Goal: Browse casually

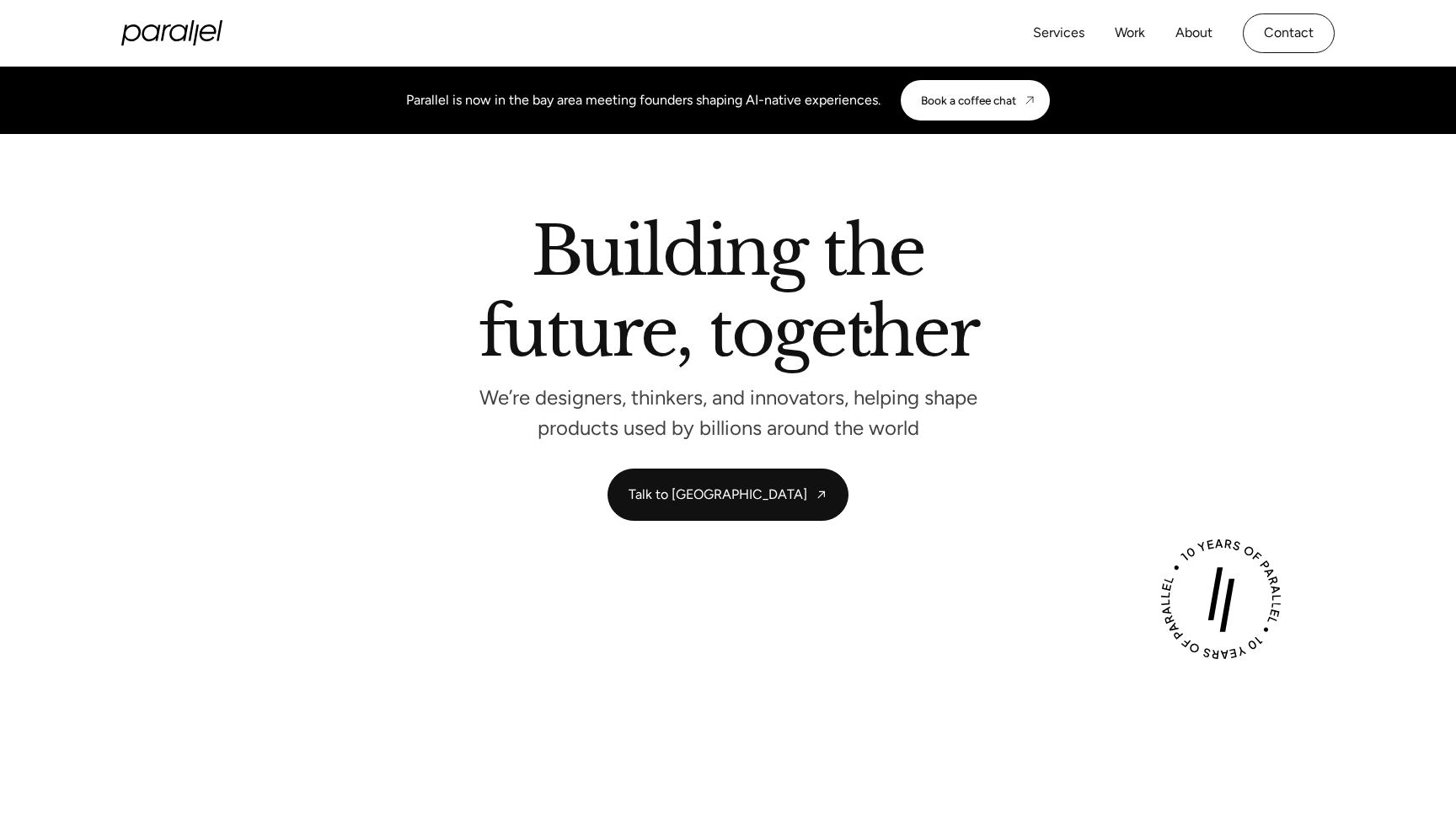
click at [868, 329] on h2 "Building the future, together" at bounding box center [728, 295] width 500 height 155
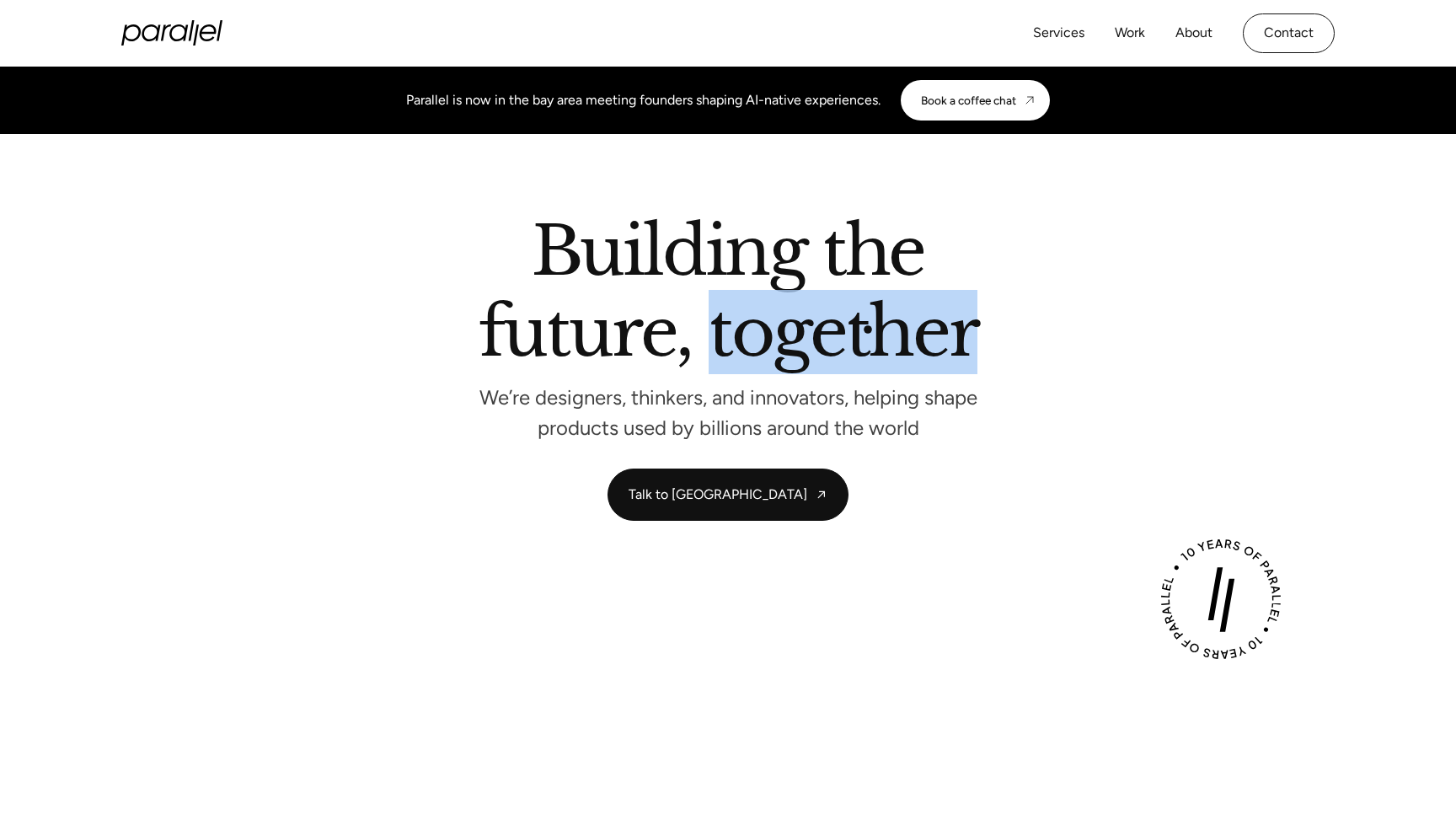
click at [868, 329] on h2 "Building the future, together" at bounding box center [728, 295] width 500 height 155
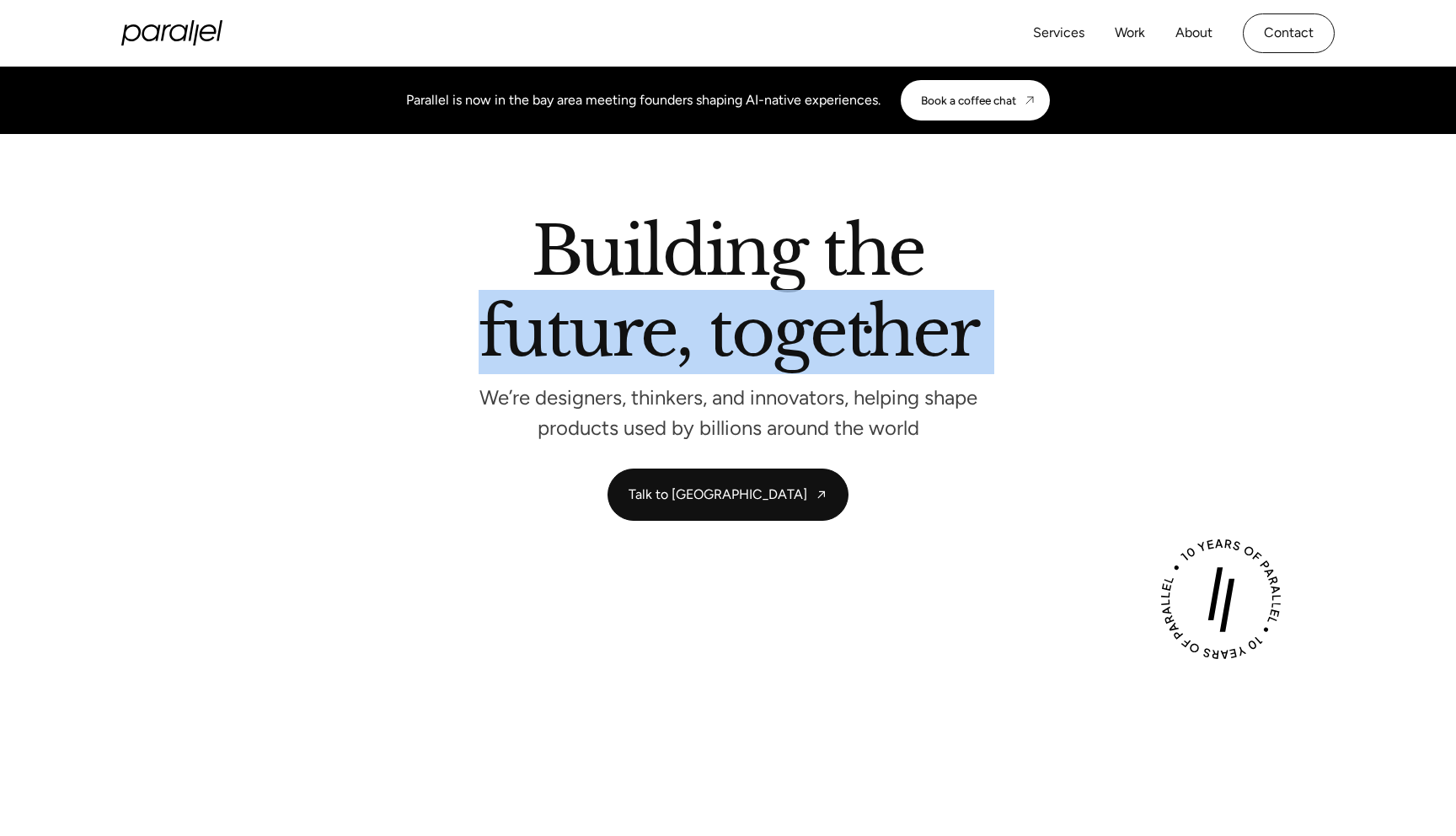
click at [868, 329] on h2 "Building the future, together" at bounding box center [728, 295] width 500 height 155
click at [953, 331] on h2 "Building the future, together" at bounding box center [728, 295] width 500 height 155
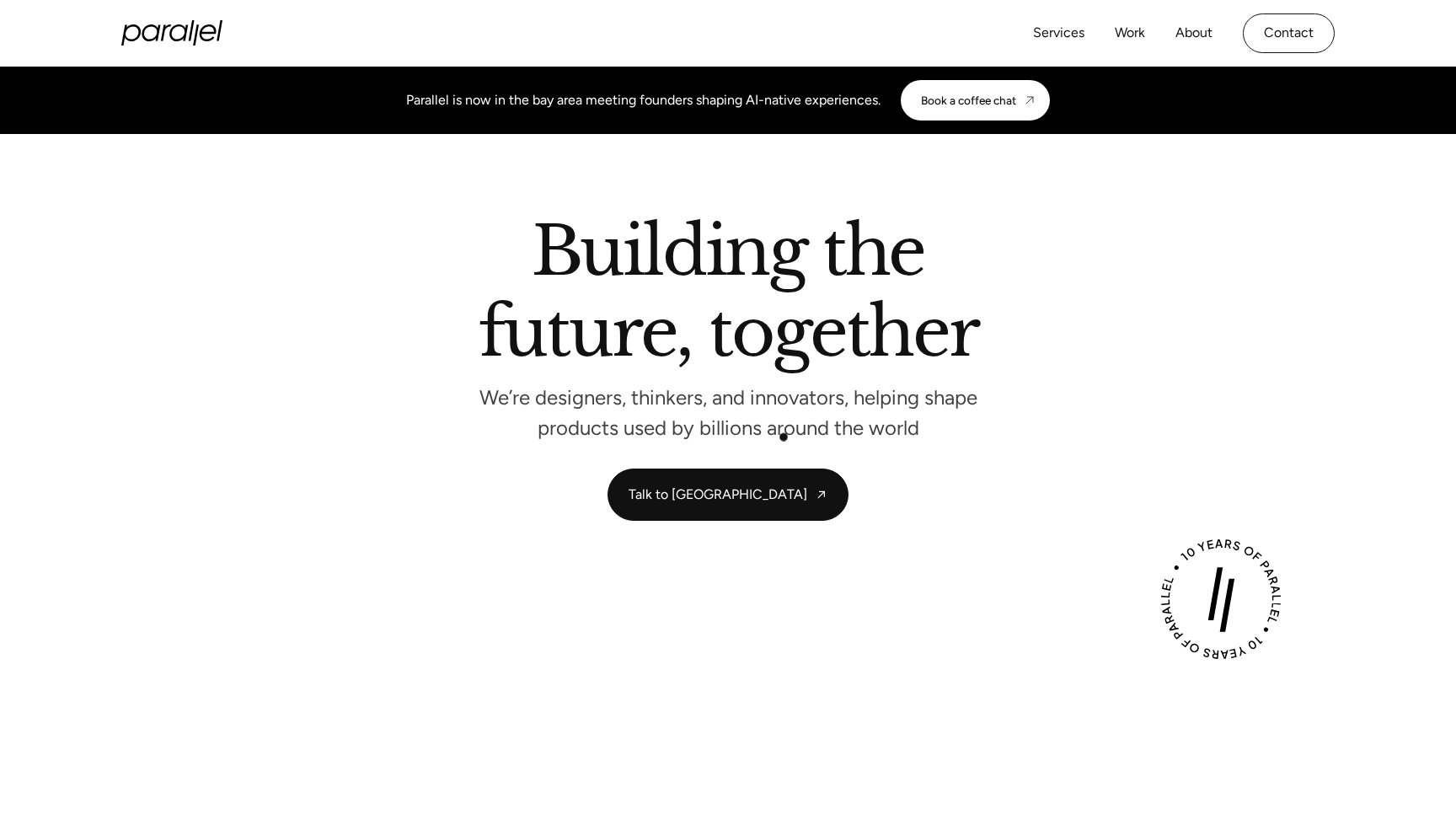
click at [783, 434] on p "We’re designers, thinkers, and innovators, helping shape products used by billi…" at bounding box center [727, 413] width 505 height 45
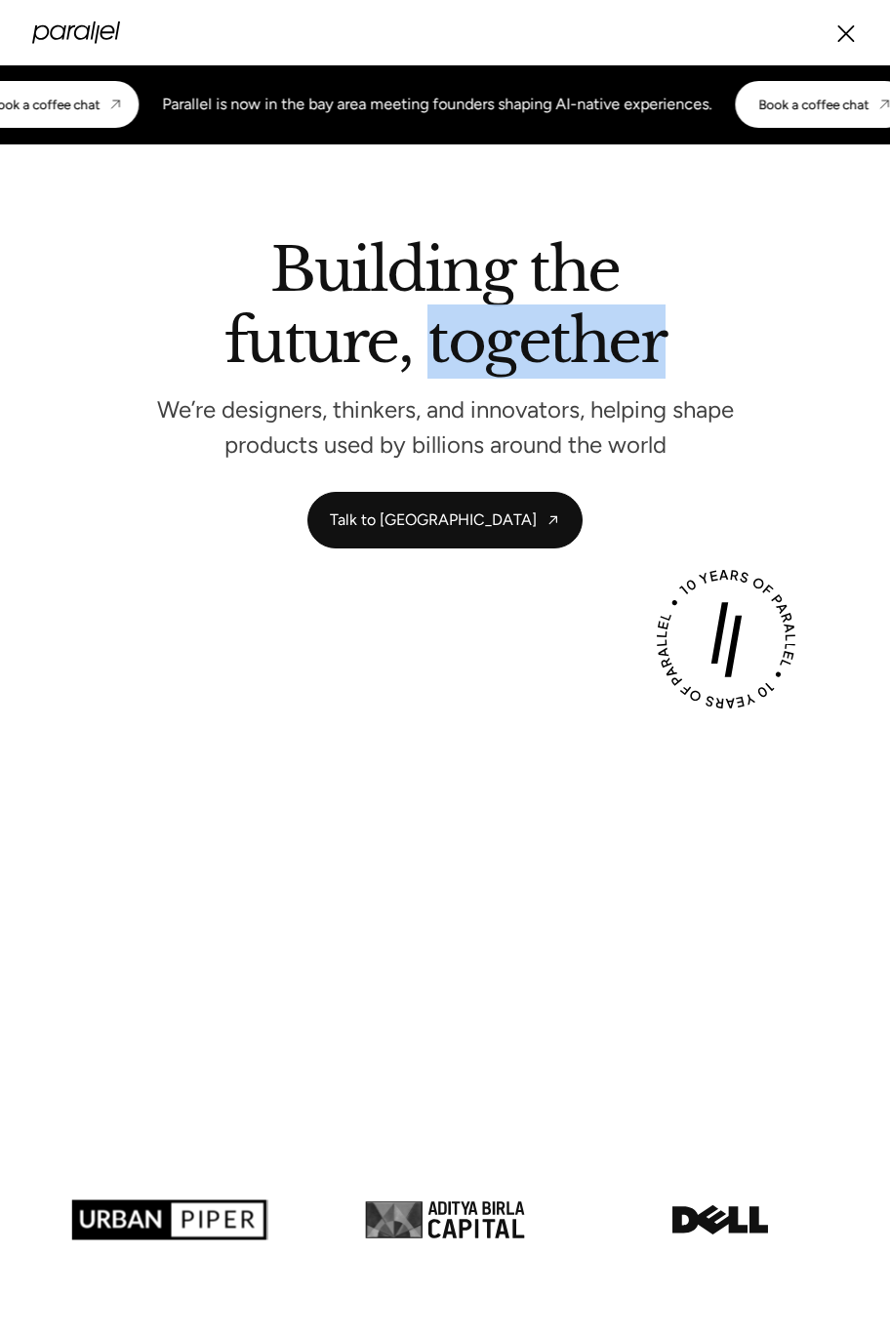
click at [379, 283] on h2 "Building the future, together" at bounding box center [445, 310] width 442 height 137
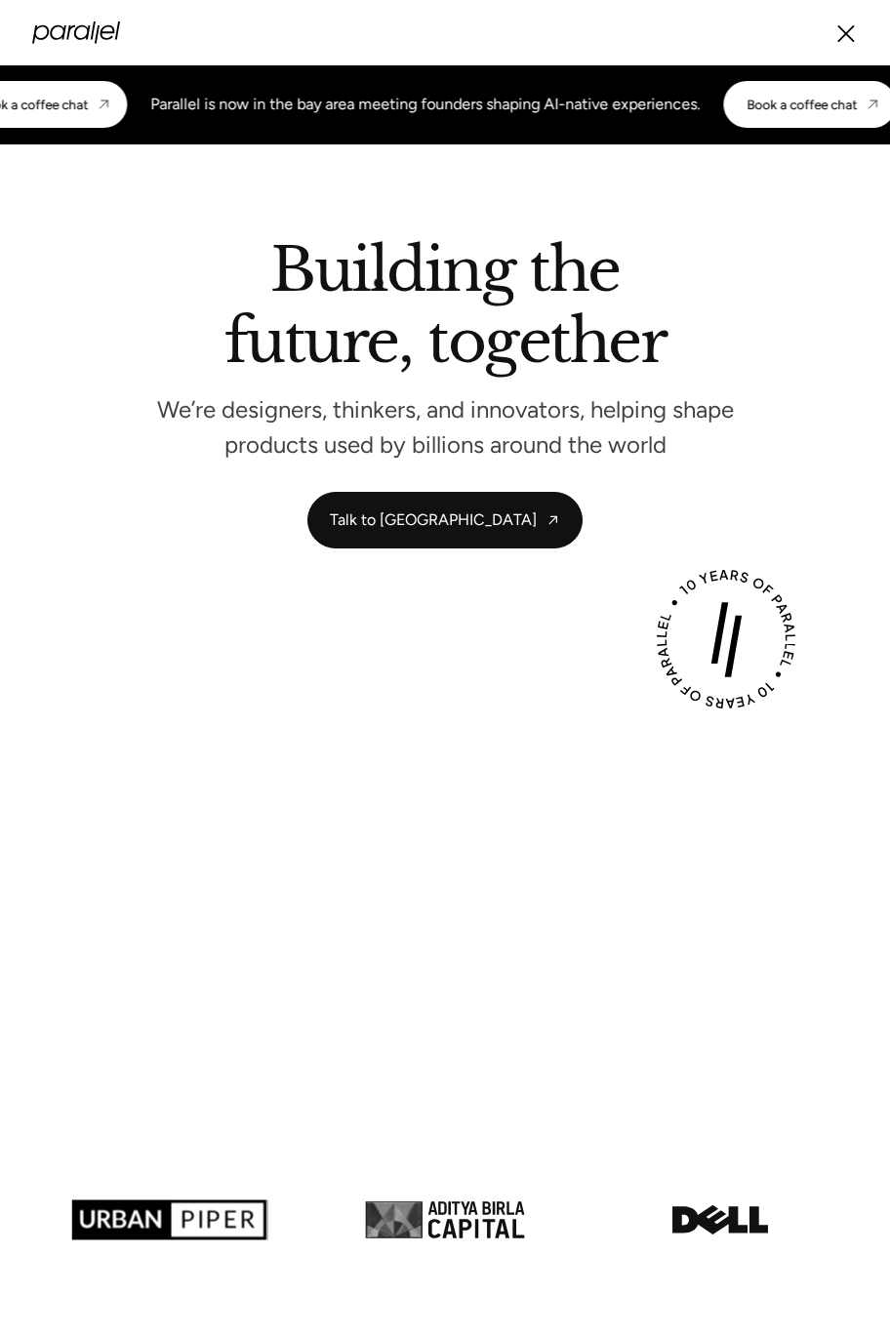
click at [379, 283] on h2 "Building the future, together" at bounding box center [445, 310] width 442 height 137
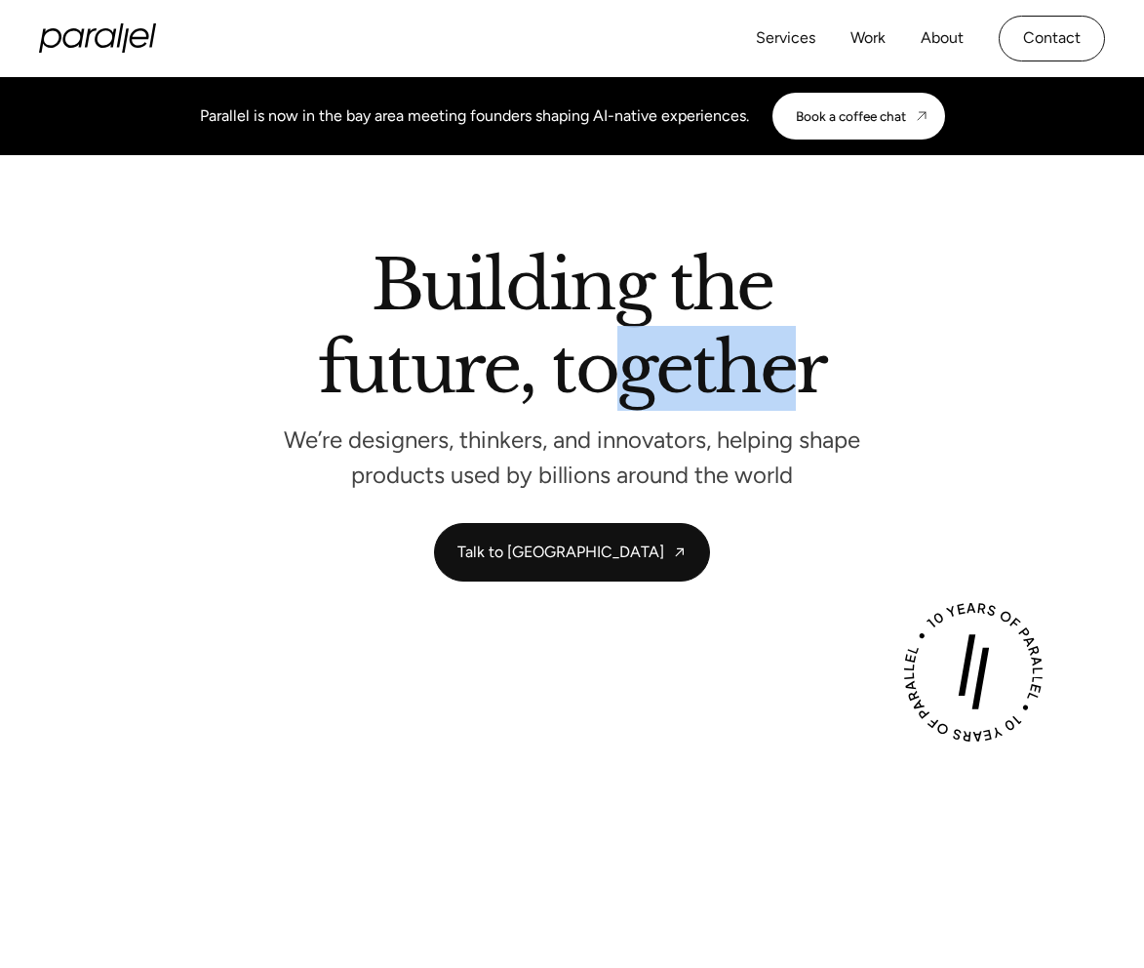
drag, startPoint x: 629, startPoint y: 366, endPoint x: 777, endPoint y: 372, distance: 147.4
click at [777, 372] on h2 "Building the future, together" at bounding box center [572, 331] width 508 height 157
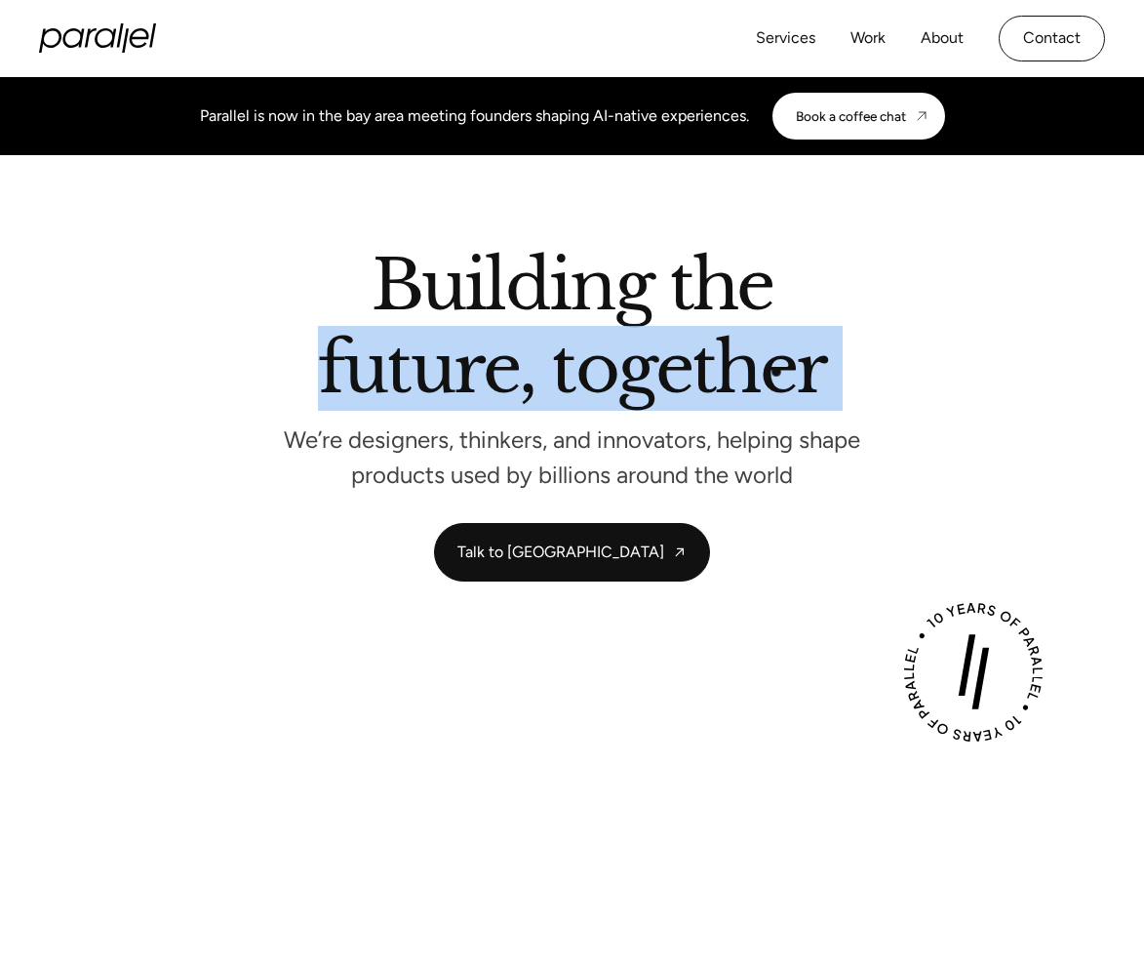
click at [777, 372] on h2 "Building the future, together" at bounding box center [572, 331] width 508 height 157
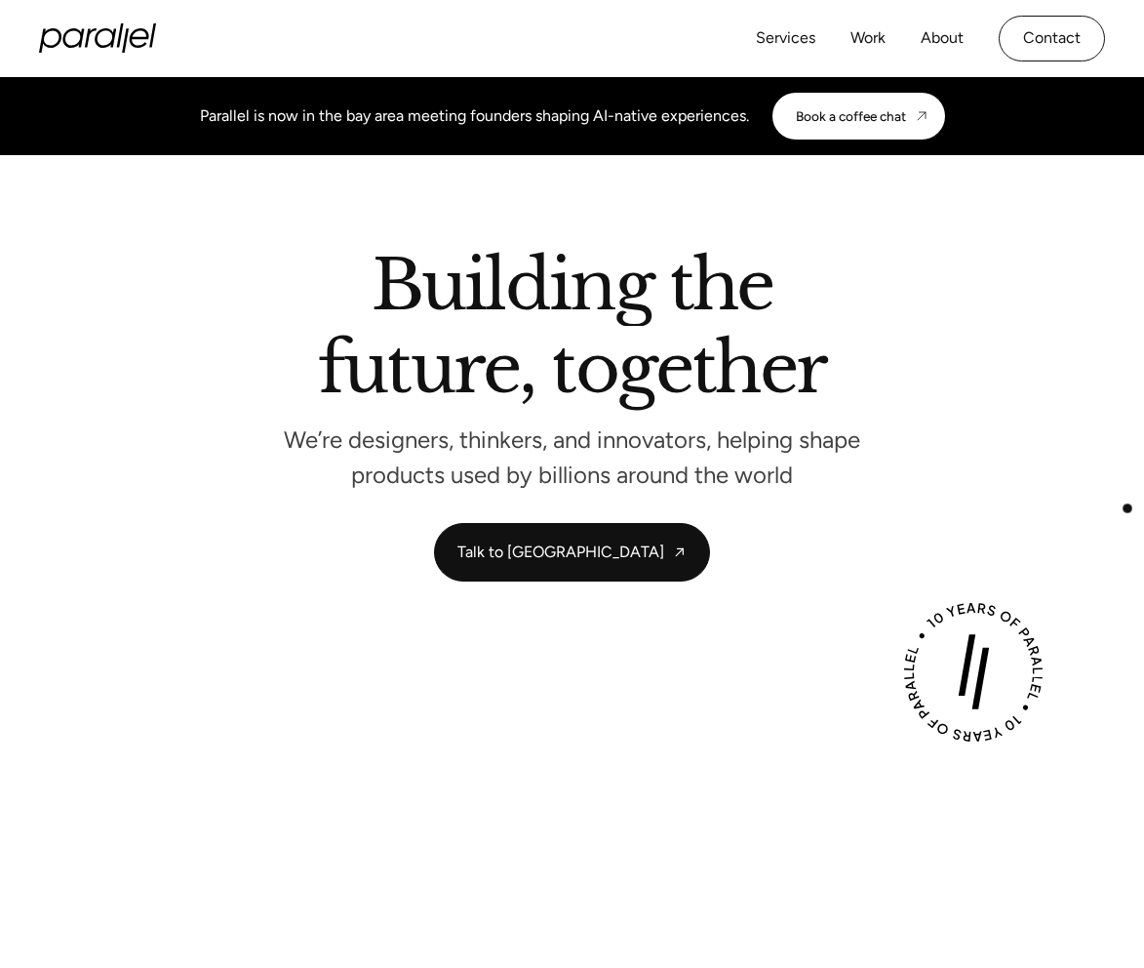
drag, startPoint x: 563, startPoint y: 369, endPoint x: 1128, endPoint y: 508, distance: 581.9
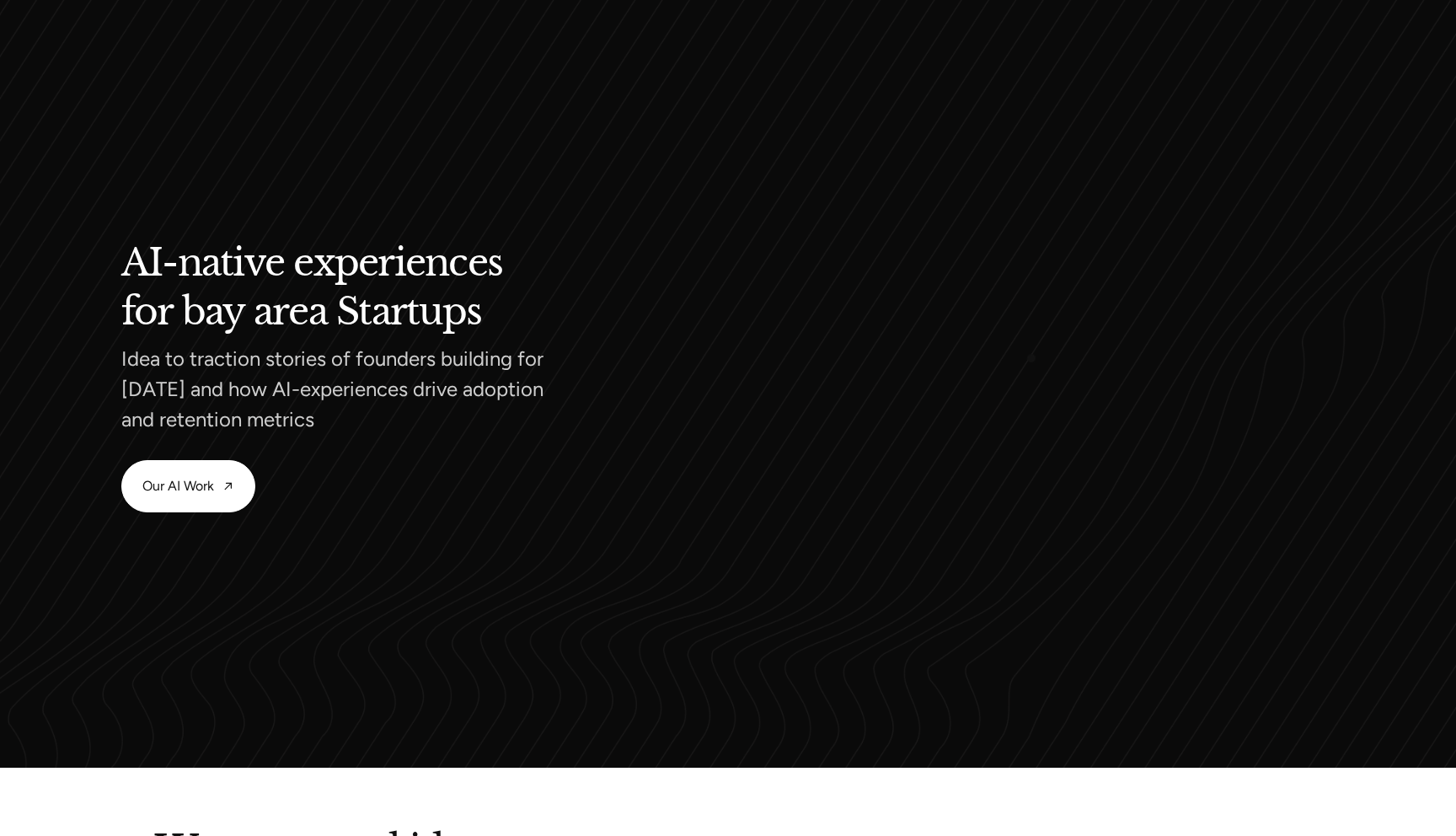
scroll to position [1722, 0]
